Goal: Check status: Check status

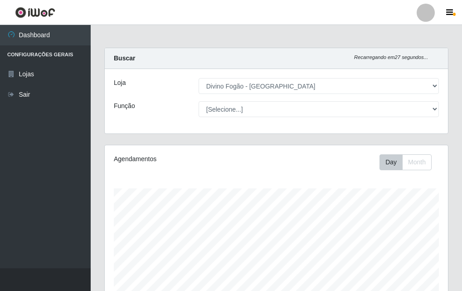
select select "499"
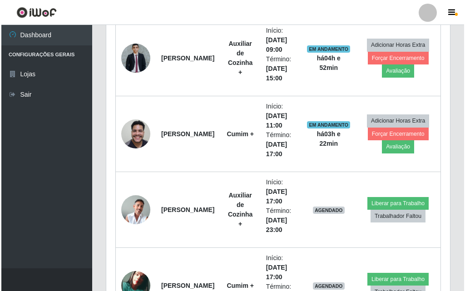
scroll to position [188, 343]
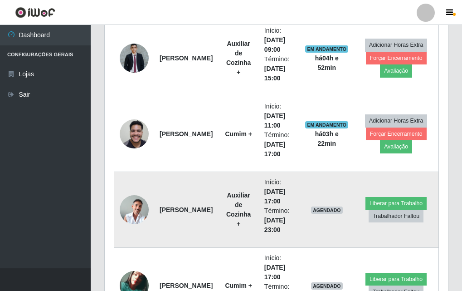
click at [132, 208] on img at bounding box center [134, 209] width 29 height 29
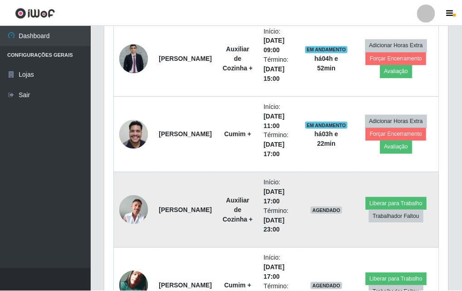
scroll to position [188, 339]
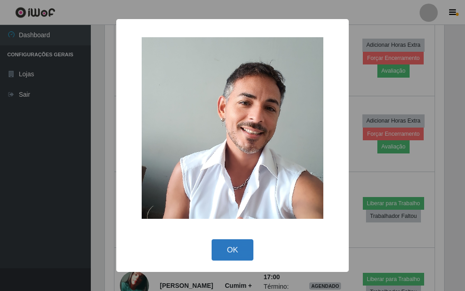
click at [228, 250] on button "OK" at bounding box center [232, 249] width 42 height 21
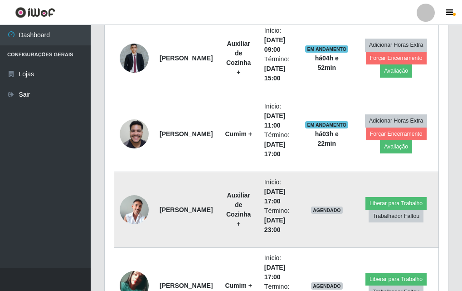
scroll to position [453, 0]
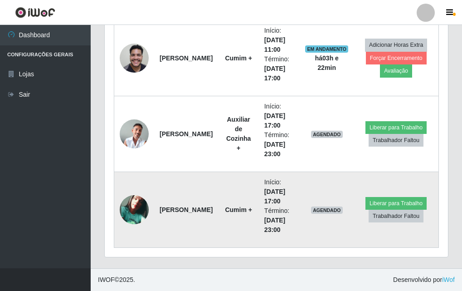
click at [128, 203] on img at bounding box center [134, 209] width 29 height 29
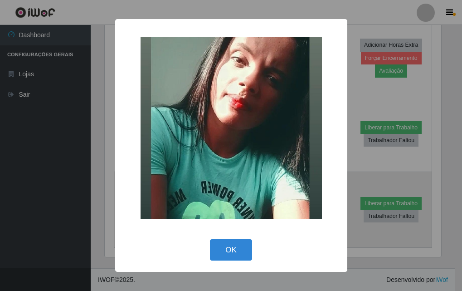
scroll to position [188, 339]
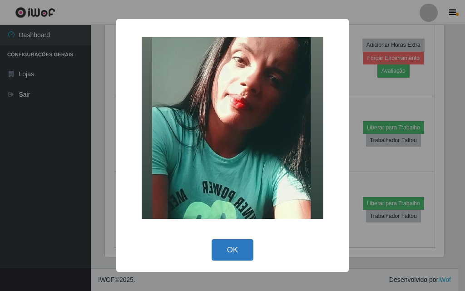
click at [248, 240] on button "OK" at bounding box center [232, 249] width 42 height 21
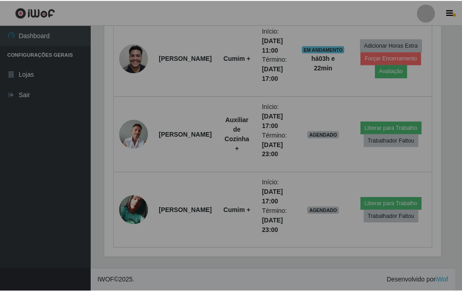
scroll to position [188, 343]
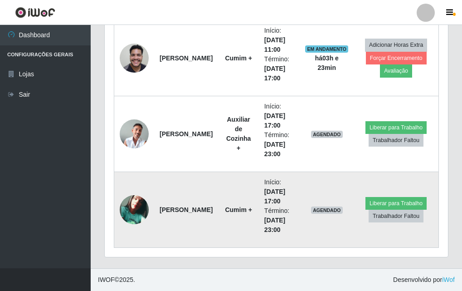
click at [245, 203] on td "Cumim +" at bounding box center [238, 210] width 40 height 76
click at [230, 198] on td "Cumim +" at bounding box center [238, 210] width 40 height 76
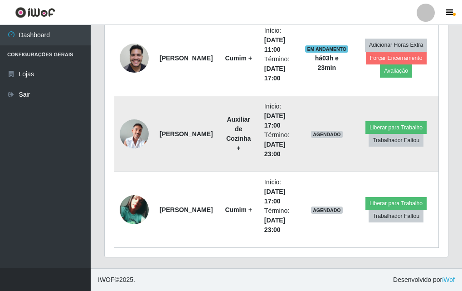
click at [133, 137] on img at bounding box center [134, 133] width 29 height 29
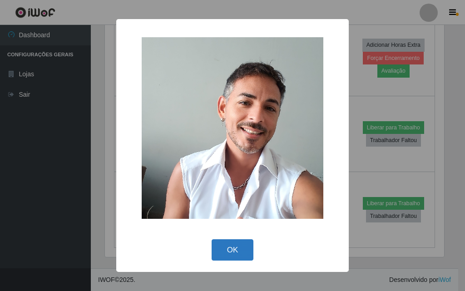
click at [245, 244] on button "OK" at bounding box center [232, 249] width 42 height 21
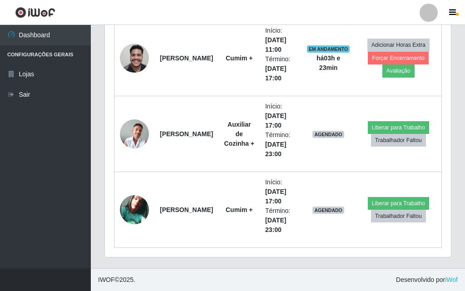
scroll to position [188, 343]
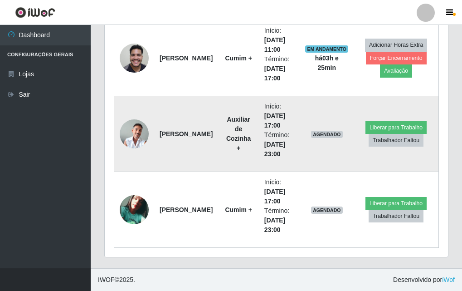
click at [132, 136] on img at bounding box center [134, 133] width 29 height 29
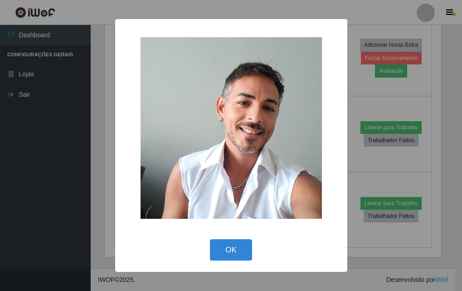
scroll to position [188, 339]
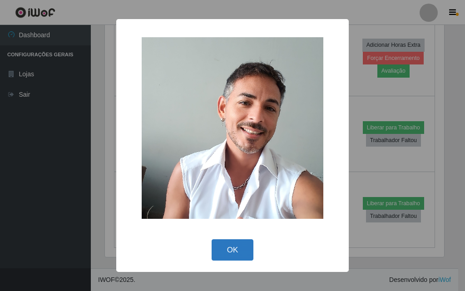
click at [242, 243] on button "OK" at bounding box center [232, 249] width 42 height 21
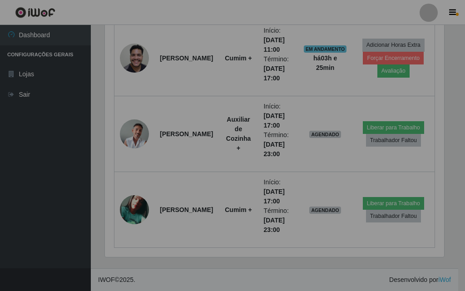
scroll to position [188, 343]
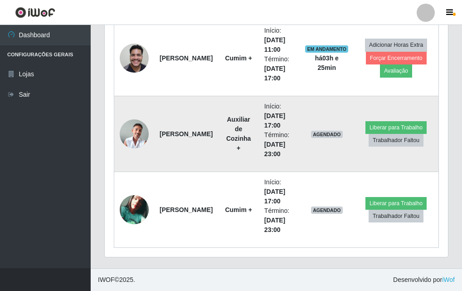
click at [131, 134] on img at bounding box center [134, 133] width 29 height 29
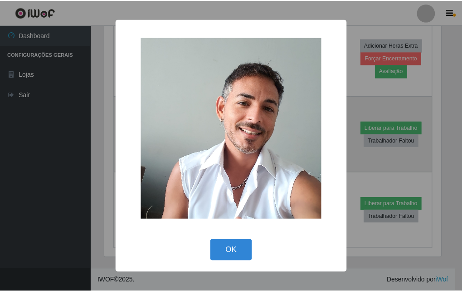
scroll to position [188, 339]
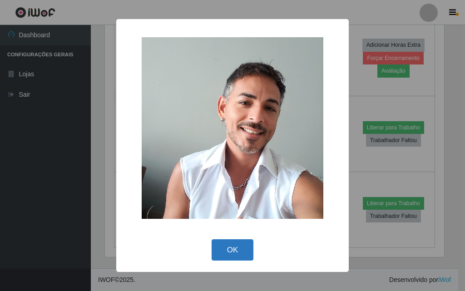
click at [220, 248] on button "OK" at bounding box center [232, 249] width 42 height 21
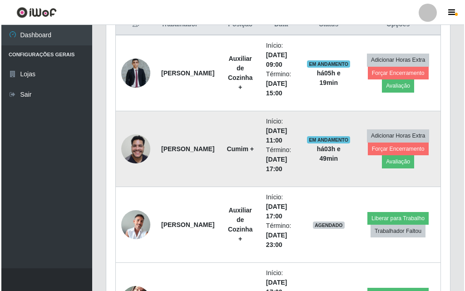
scroll to position [408, 0]
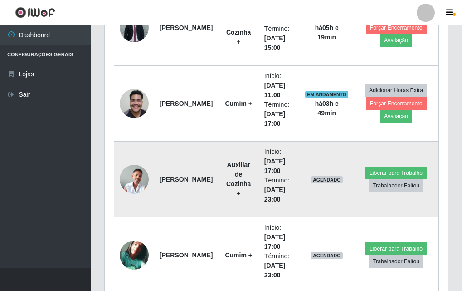
drag, startPoint x: 118, startPoint y: 186, endPoint x: 126, endPoint y: 182, distance: 9.1
click at [126, 182] on td at bounding box center [134, 180] width 40 height 76
click at [138, 177] on img at bounding box center [134, 179] width 29 height 29
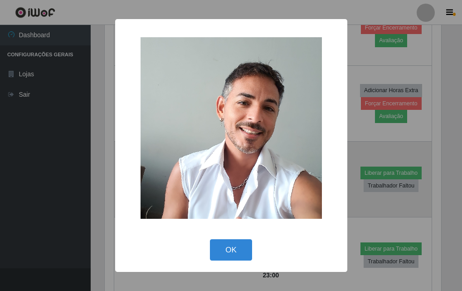
scroll to position [188, 339]
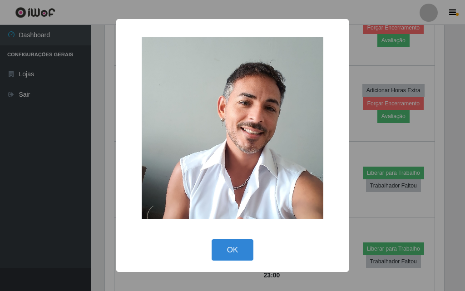
click at [60, 218] on div "× OK Cancel" at bounding box center [232, 145] width 465 height 291
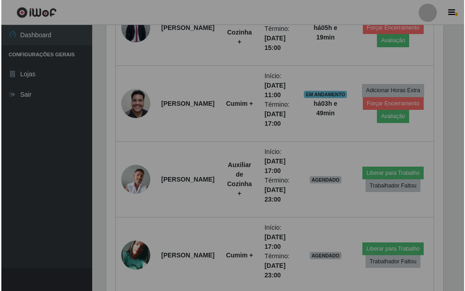
scroll to position [188, 343]
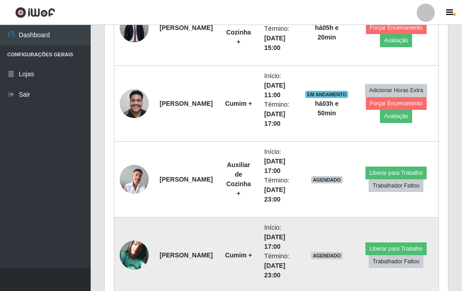
click at [137, 254] on img at bounding box center [134, 254] width 29 height 29
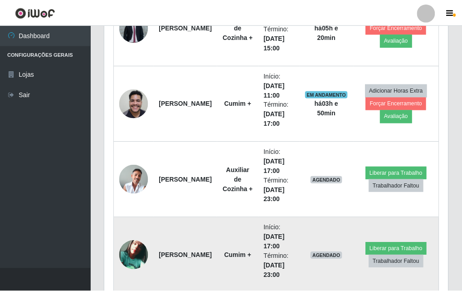
scroll to position [188, 339]
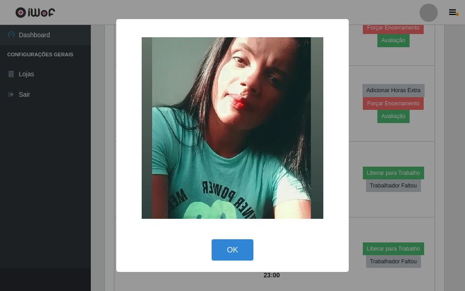
click at [55, 170] on div "× OK Cancel" at bounding box center [232, 145] width 465 height 291
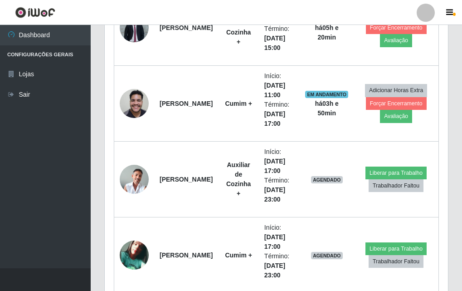
scroll to position [317, 0]
